Goal: Check status: Check status

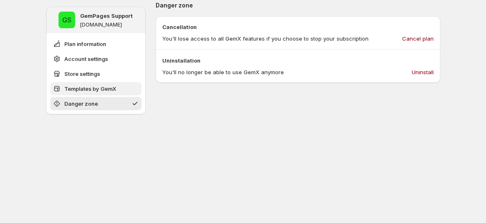
click at [127, 91] on button "Templates by GemX" at bounding box center [95, 88] width 91 height 13
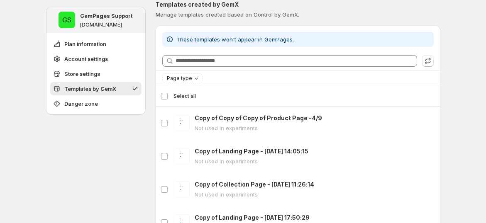
scroll to position [338, 0]
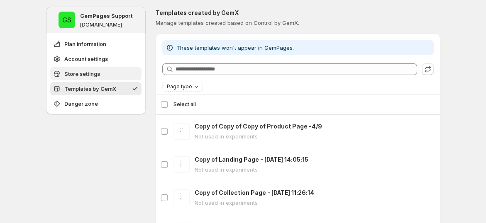
click at [121, 69] on button "Store settings" at bounding box center [95, 73] width 91 height 13
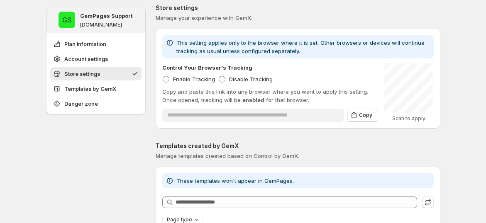
scroll to position [200, 0]
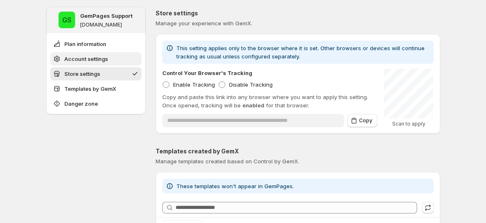
click at [104, 63] on button "Account settings" at bounding box center [95, 58] width 91 height 13
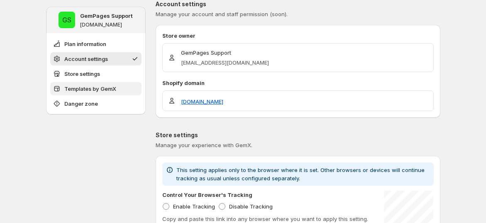
scroll to position [70, 0]
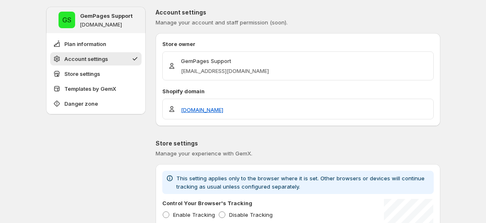
click at [118, 51] on ul "Plan information Account settings Store settings Templates by GemX Danger zone" at bounding box center [95, 73] width 91 height 73
click at [114, 48] on button "Plan information" at bounding box center [95, 43] width 91 height 13
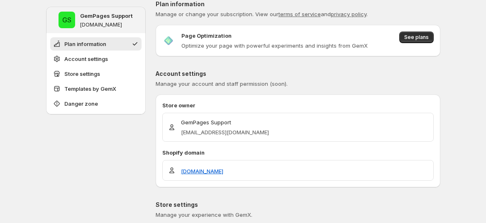
scroll to position [0, 0]
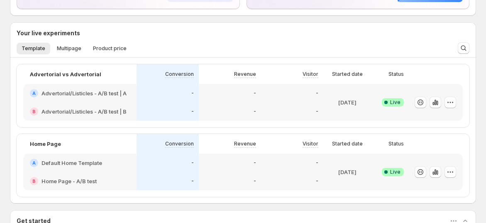
scroll to position [138, 0]
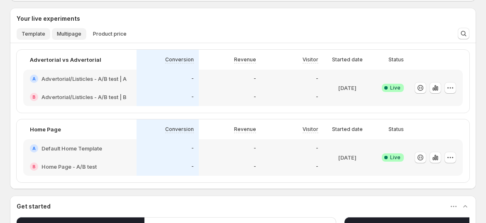
click at [65, 31] on span "Multipage" at bounding box center [69, 34] width 24 height 7
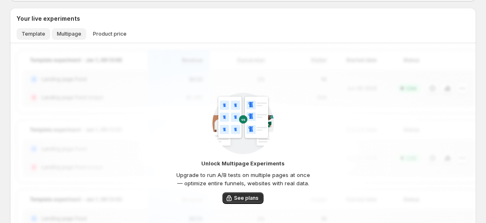
click at [39, 34] on span "Template" at bounding box center [34, 34] width 24 height 7
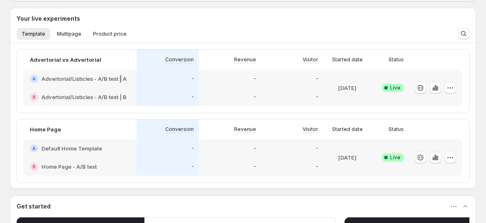
click at [122, 77] on h2 "Advertorial/Listicles - A/B test | A" at bounding box center [83, 79] width 85 height 8
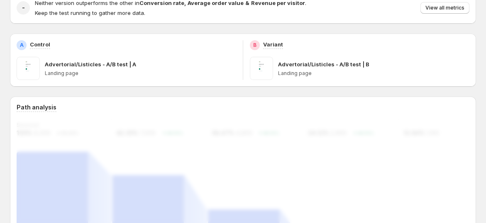
scroll to position [184, 0]
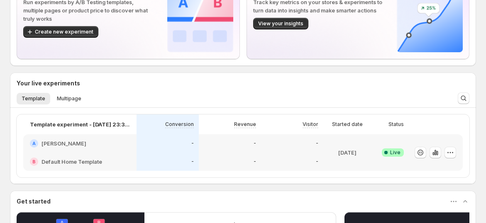
scroll to position [138, 0]
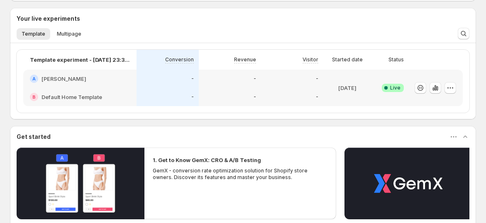
click at [338, 82] on div "[DATE]" at bounding box center [346, 88] width 41 height 27
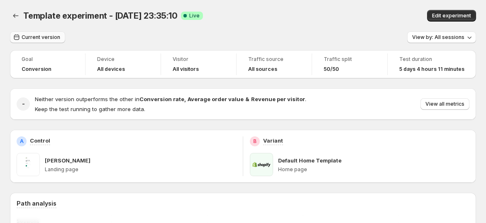
click at [38, 39] on span "Current version" at bounding box center [41, 37] width 39 height 7
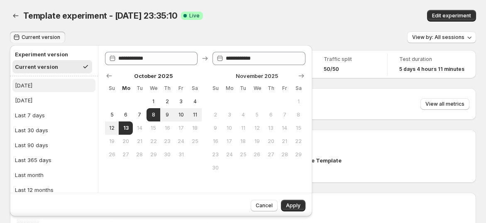
click at [54, 88] on button "Today" at bounding box center [53, 85] width 83 height 13
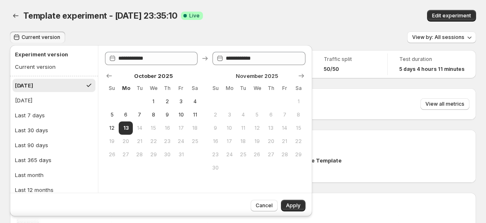
drag, startPoint x: 61, startPoint y: 69, endPoint x: 116, endPoint y: 81, distance: 56.0
click at [61, 69] on button "Current version" at bounding box center [52, 66] width 80 height 13
type input "**********"
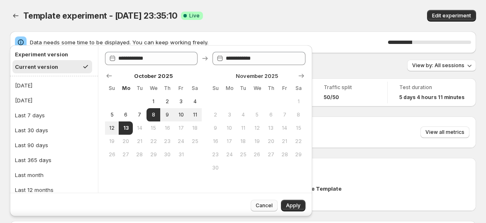
click at [258, 202] on button "Cancel" at bounding box center [263, 206] width 27 height 12
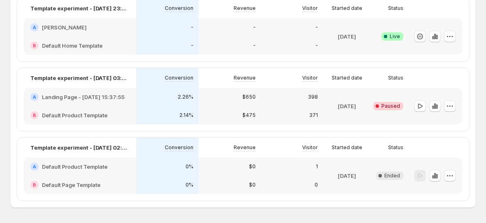
scroll to position [106, 0]
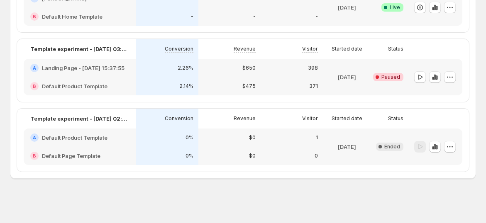
click at [298, 72] on div "398" at bounding box center [291, 68] width 62 height 18
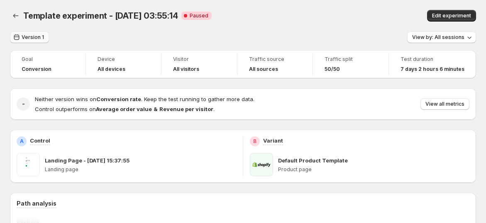
click at [30, 36] on span "Version 1" at bounding box center [33, 37] width 22 height 7
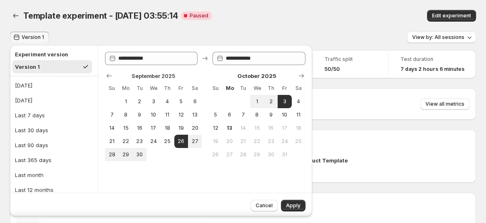
click at [36, 66] on div "Version 1" at bounding box center [27, 67] width 25 height 8
click at [182, 139] on span "26" at bounding box center [180, 141] width 7 height 7
click at [289, 100] on button "3" at bounding box center [284, 101] width 14 height 13
type input "**********"
click at [295, 204] on span "Apply" at bounding box center [293, 205] width 15 height 7
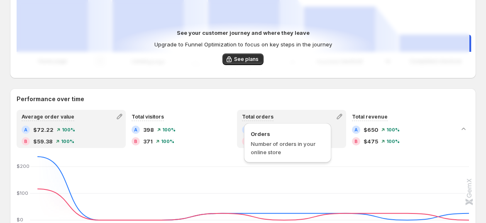
scroll to position [368, 0]
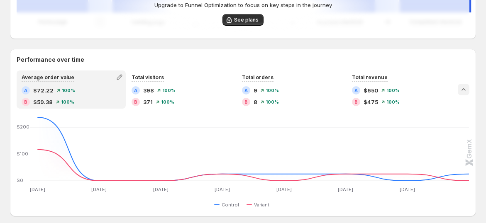
click at [467, 87] on icon "Collapse chart" at bounding box center [463, 89] width 8 height 8
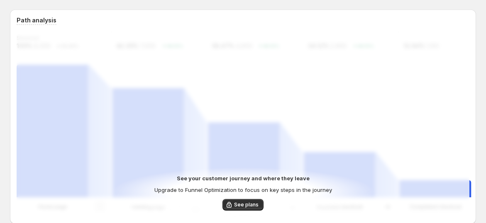
scroll to position [184, 0]
click at [246, 204] on span "See plans" at bounding box center [246, 204] width 24 height 7
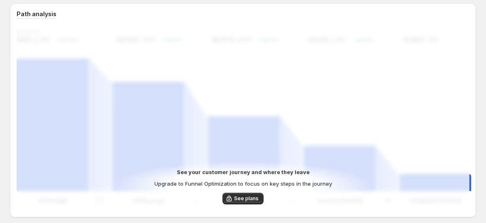
scroll to position [173, 0]
